Goal: Check status: Check status

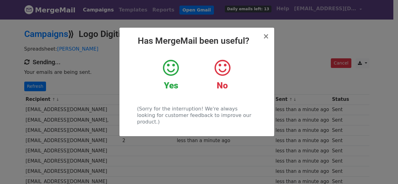
click at [117, 78] on div "× Has MergeMail been useful? Yes No (Sorry for the interruption! We're always l…" at bounding box center [199, 102] width 398 height 166
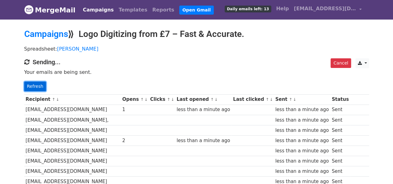
click at [40, 85] on link "Refresh" at bounding box center [35, 87] width 22 height 10
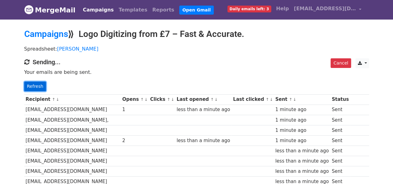
click at [34, 83] on link "Refresh" at bounding box center [35, 87] width 22 height 10
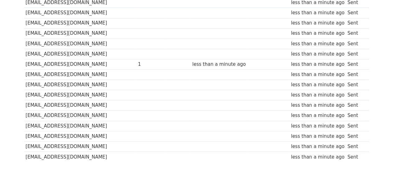
scroll to position [482, 0]
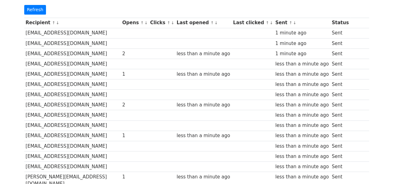
scroll to position [31, 0]
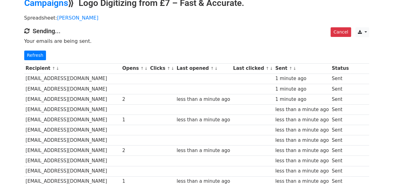
click at [44, 56] on p "Refresh" at bounding box center [196, 56] width 345 height 10
click at [39, 55] on link "Refresh" at bounding box center [35, 56] width 22 height 10
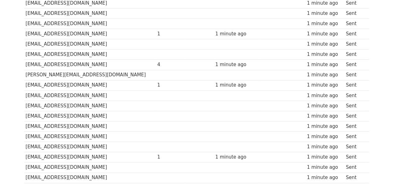
scroll to position [482, 0]
